Goal: Task Accomplishment & Management: Use online tool/utility

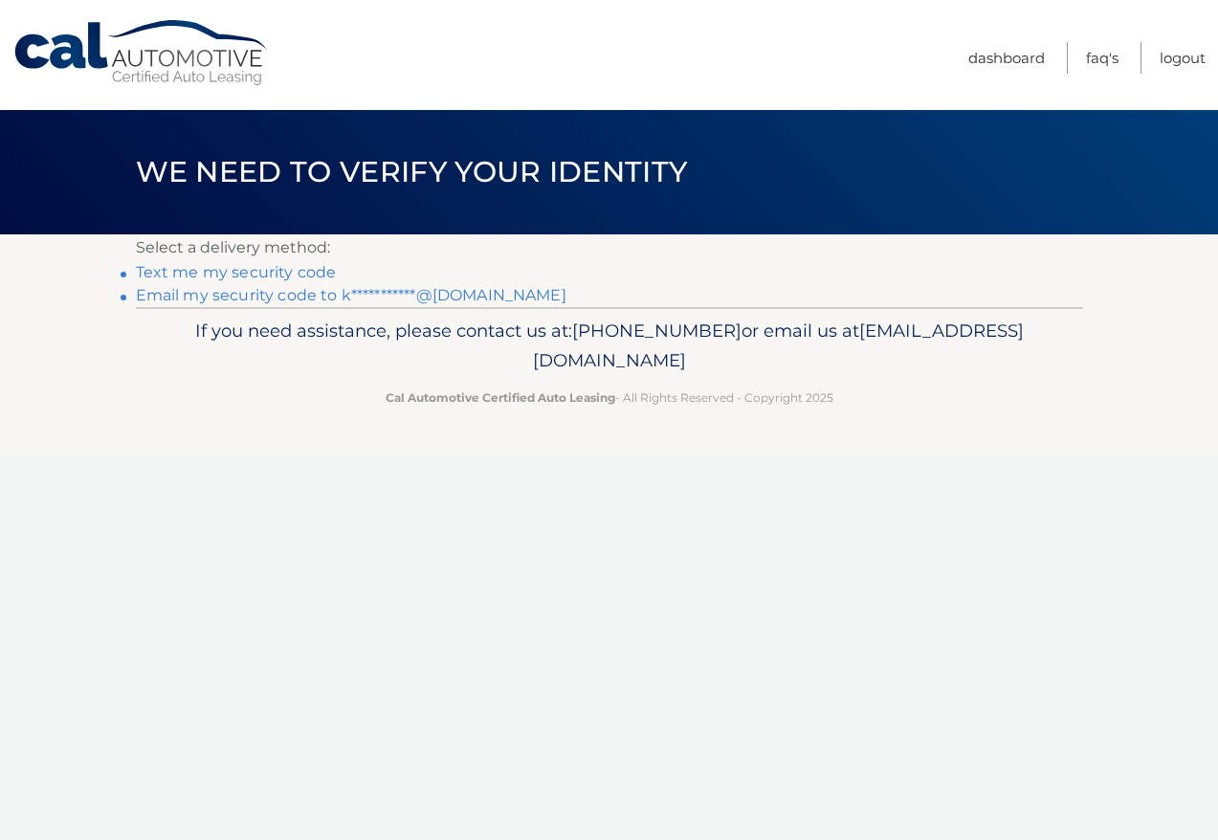
click at [320, 298] on link "**********" at bounding box center [351, 295] width 431 height 18
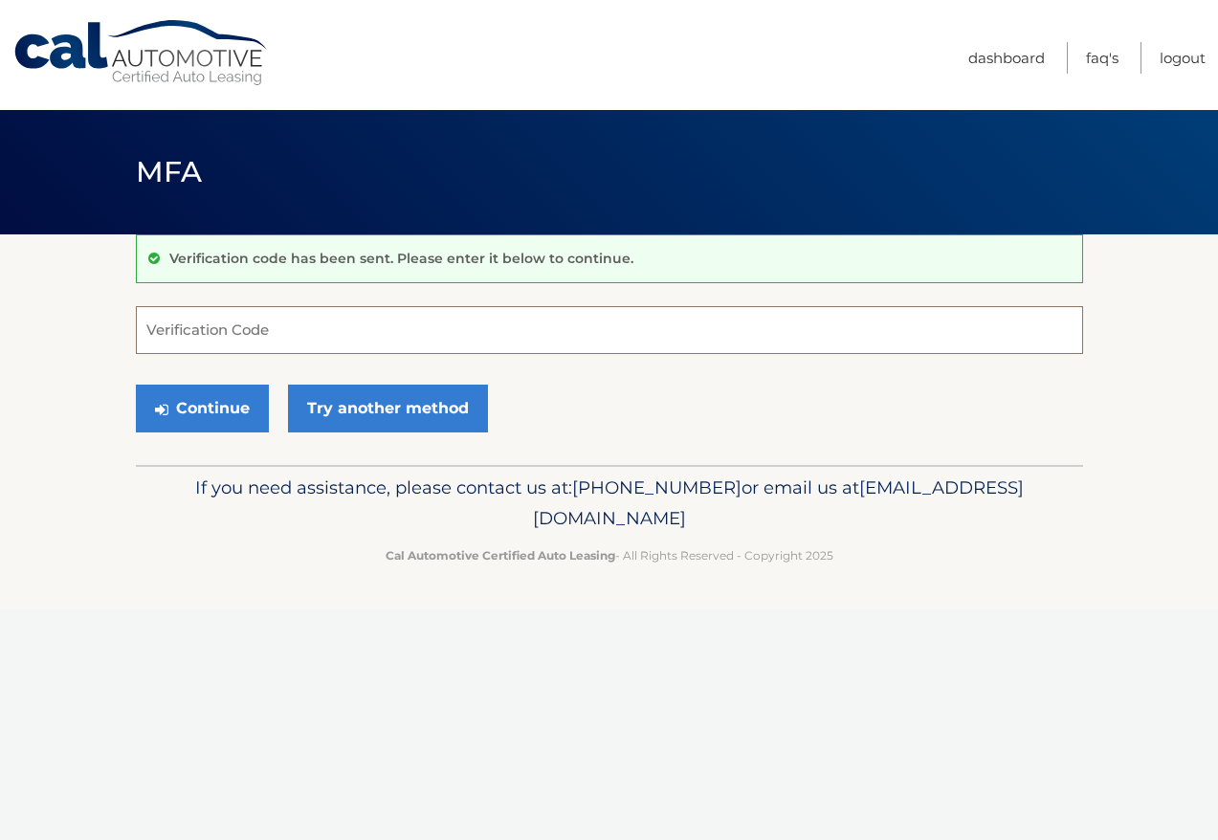
paste input "714747"
type input "714747"
click at [214, 416] on button "Continue" at bounding box center [202, 409] width 133 height 48
drag, startPoint x: 198, startPoint y: 330, endPoint x: 17, endPoint y: 319, distance: 181.3
click at [17, 319] on section "Verification code has been sent. Please enter it below to continue. 714747 Veri…" at bounding box center [609, 349] width 1218 height 231
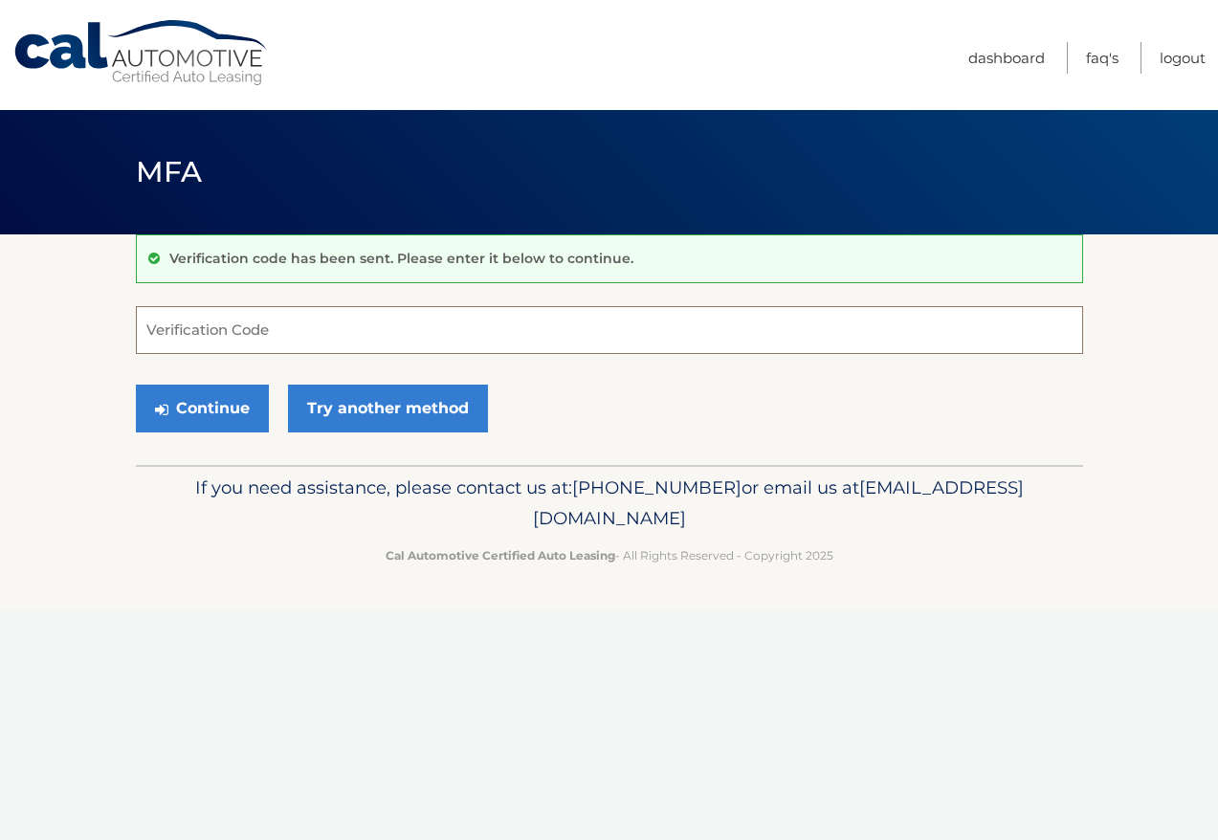
paste input "714747"
type input "714747"
click at [212, 411] on button "Continue" at bounding box center [202, 409] width 133 height 48
drag, startPoint x: 211, startPoint y: 333, endPoint x: -69, endPoint y: 323, distance: 279.7
click at [0, 323] on html "Cal Automotive Menu Dashboard FAQ's Logout ×" at bounding box center [609, 420] width 1218 height 840
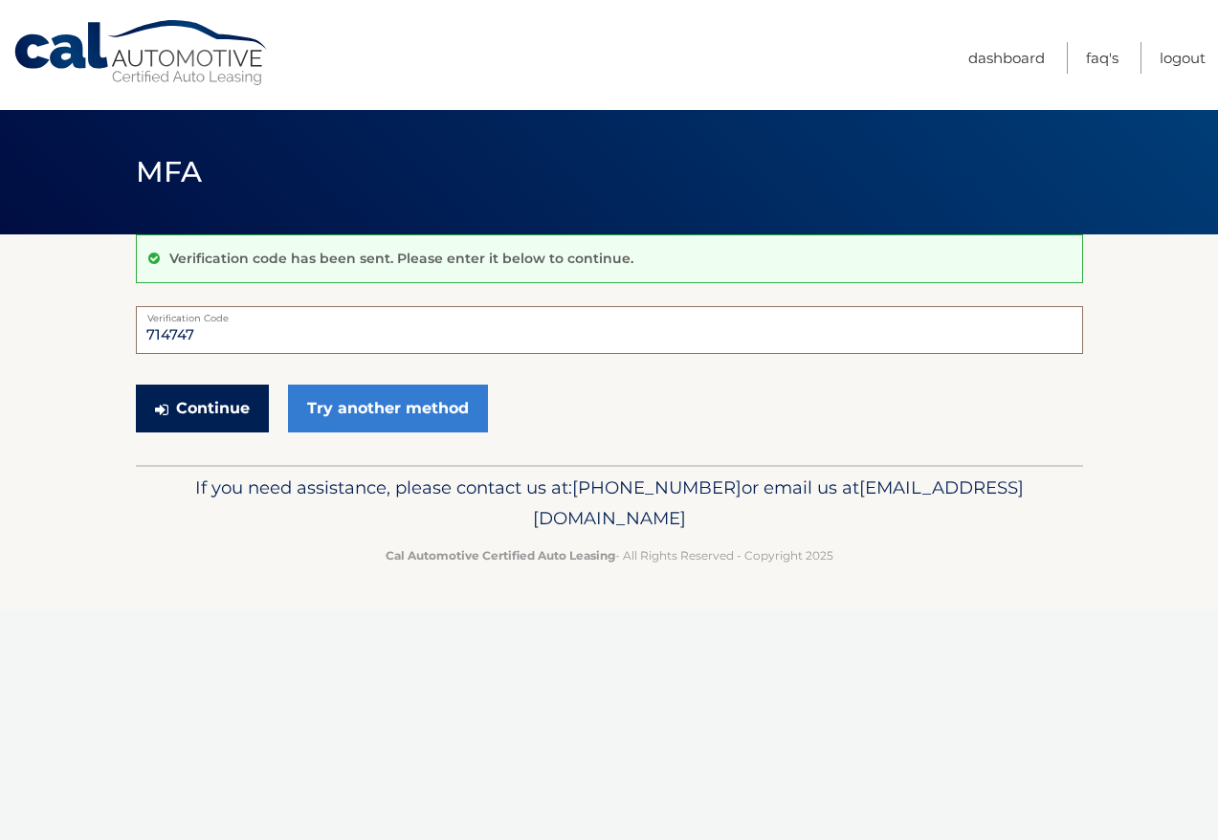
type input "714747"
click at [183, 404] on button "Continue" at bounding box center [202, 409] width 133 height 48
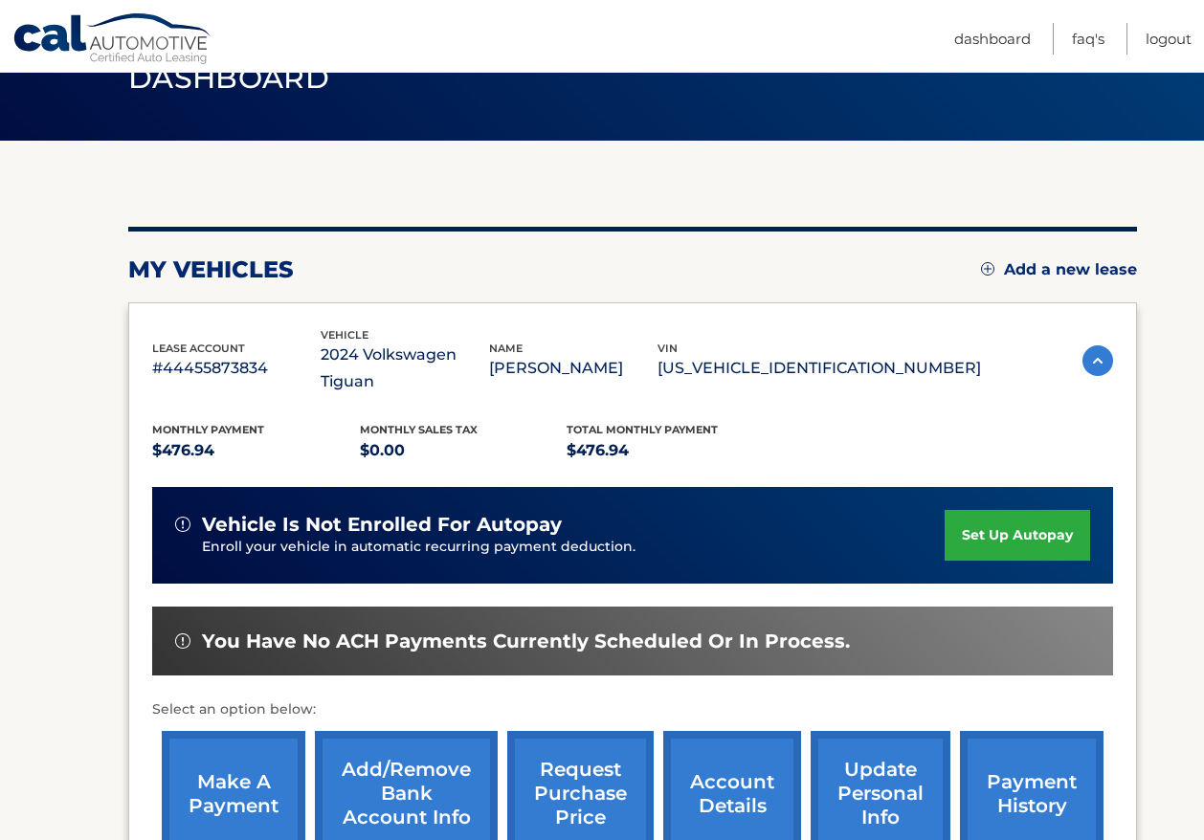
scroll to position [287, 0]
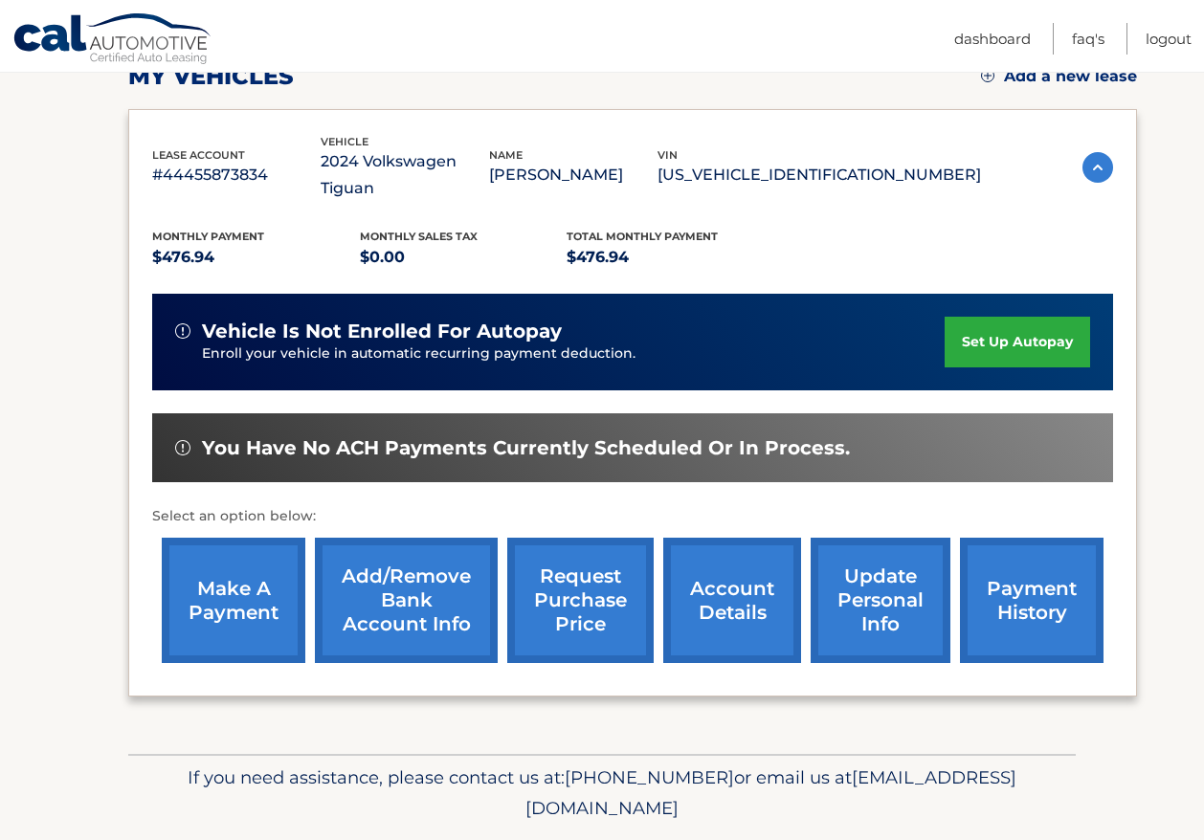
click at [215, 600] on link "make a payment" at bounding box center [234, 600] width 144 height 125
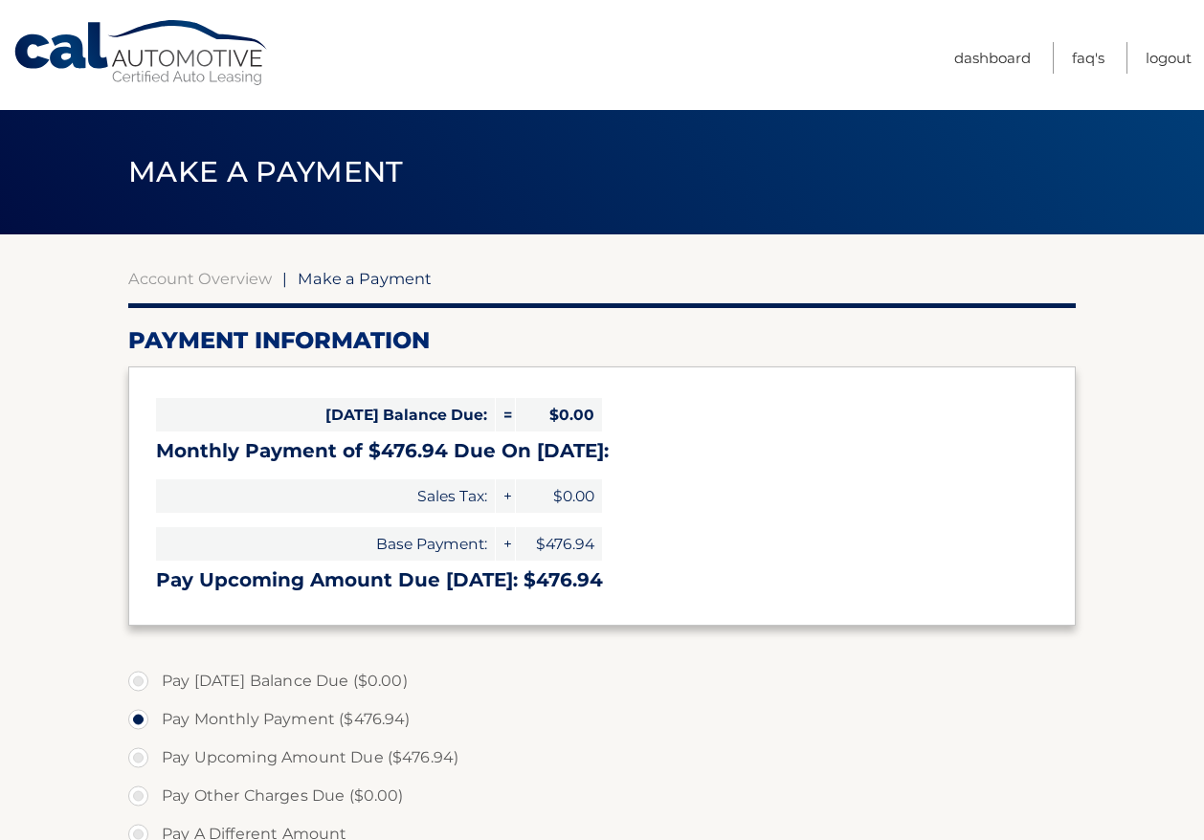
select select "MmIxOWY0NzgtZTFjZi00OTQyLTk3N2EtNjA0ZThmNTQ0ZDQ1"
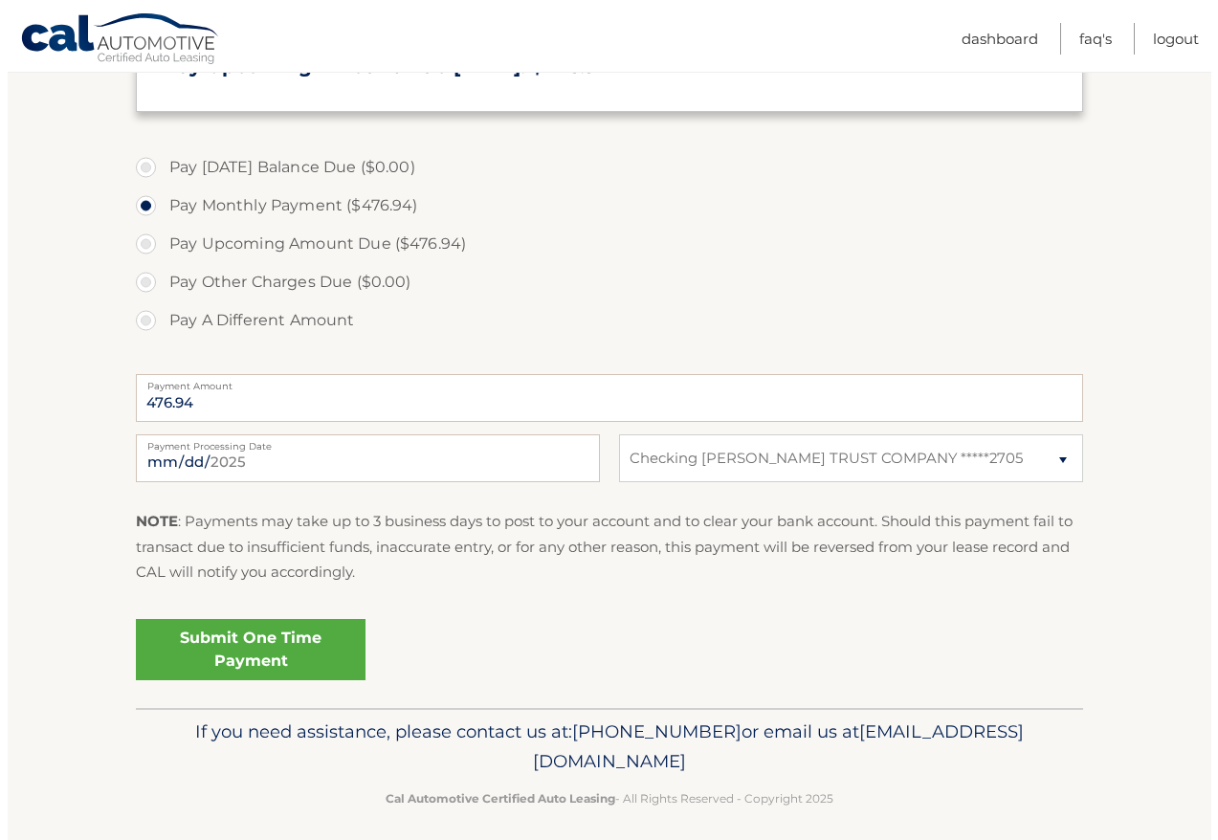
scroll to position [527, 0]
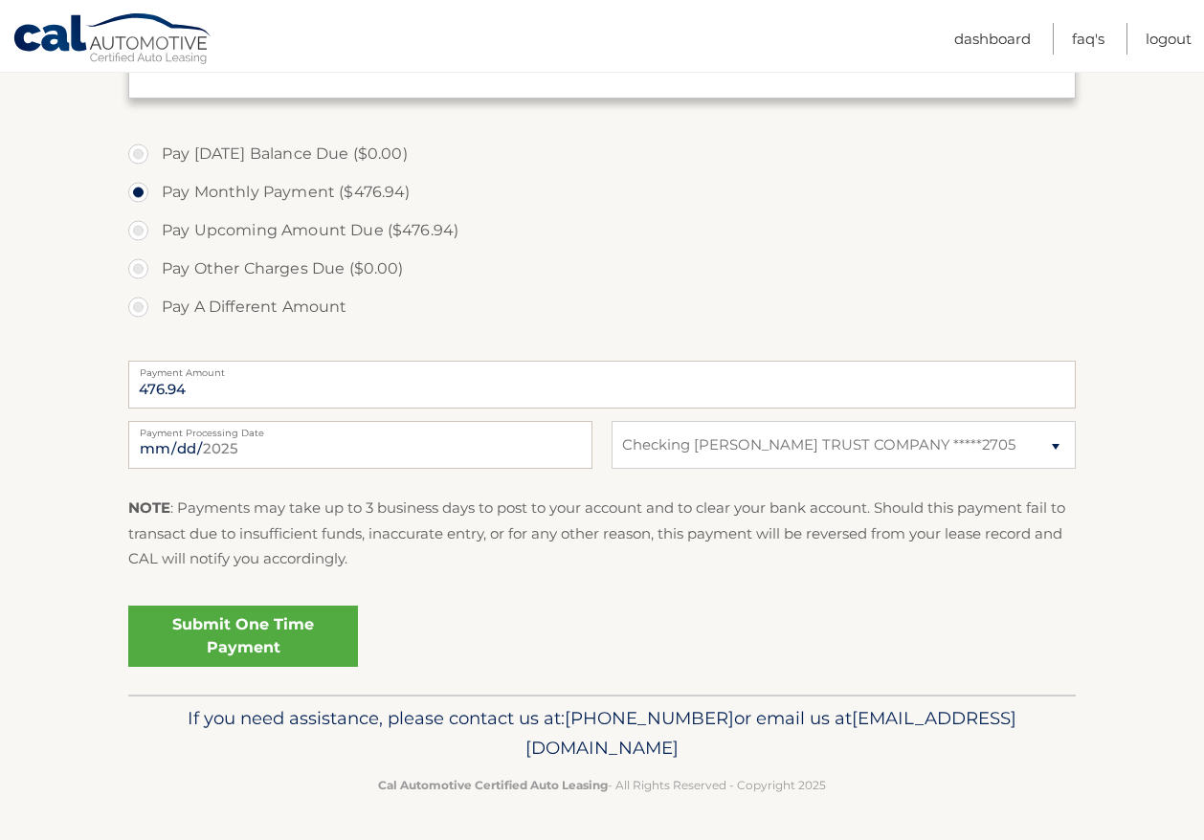
click at [276, 638] on link "Submit One Time Payment" at bounding box center [243, 636] width 230 height 61
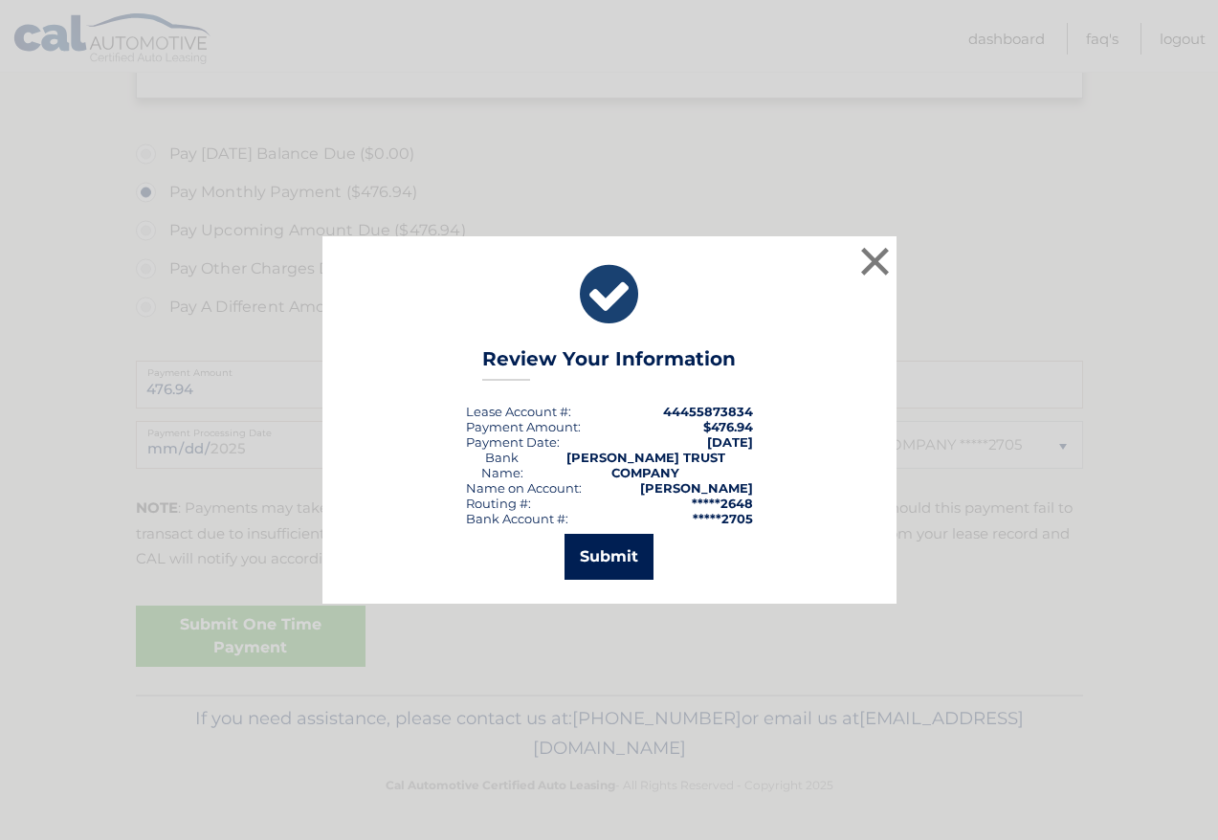
click at [604, 549] on button "Submit" at bounding box center [609, 557] width 89 height 46
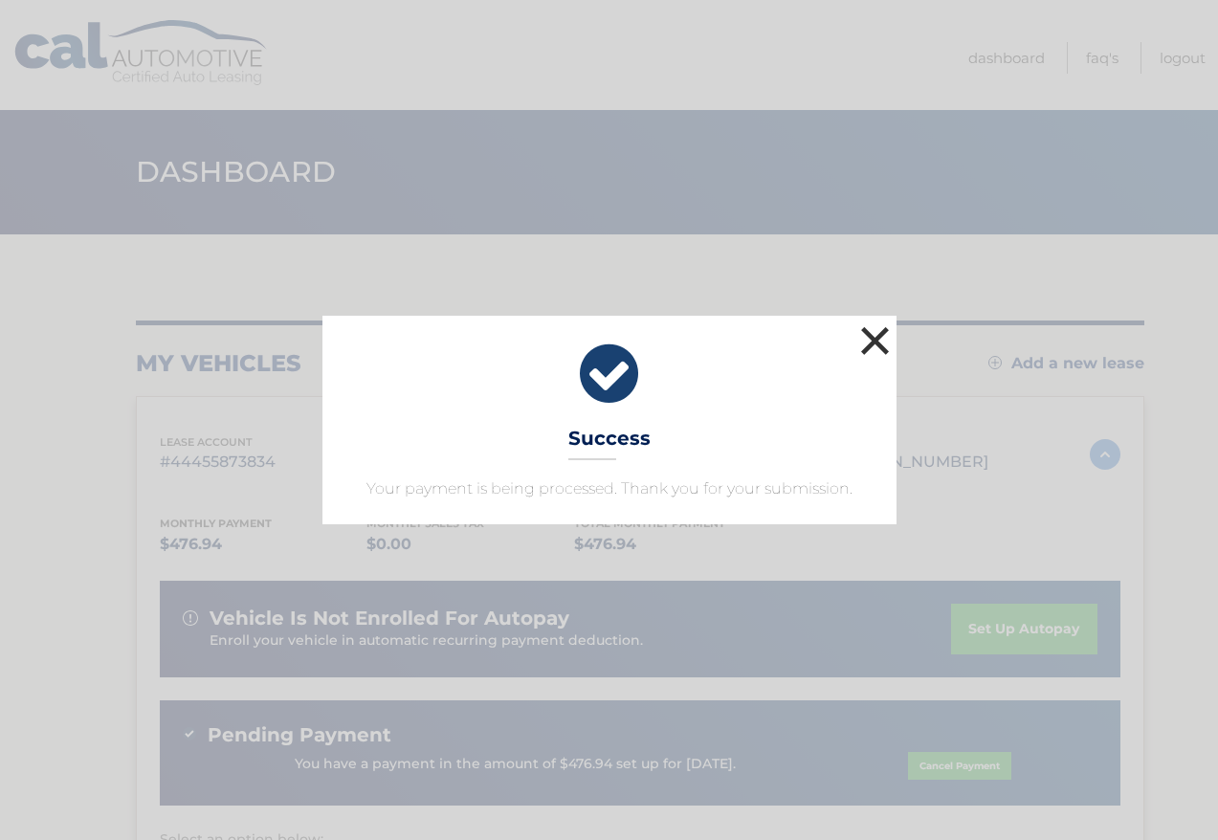
click at [879, 342] on button "×" at bounding box center [876, 341] width 38 height 38
